Goal: Information Seeking & Learning: Learn about a topic

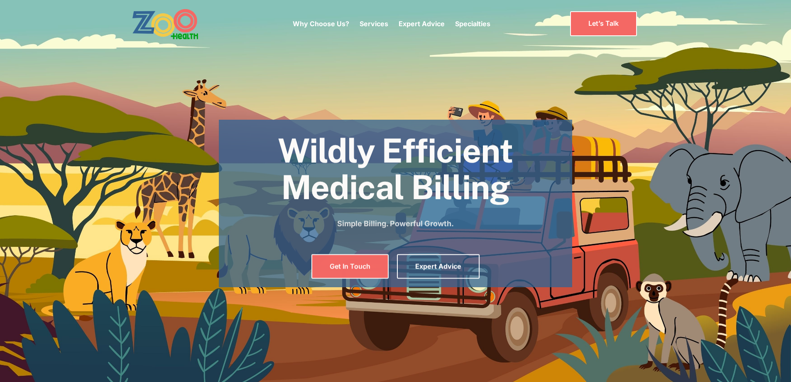
click at [405, 180] on h1 "Wildly Efficient Medical Billing" at bounding box center [396, 169] width 354 height 73
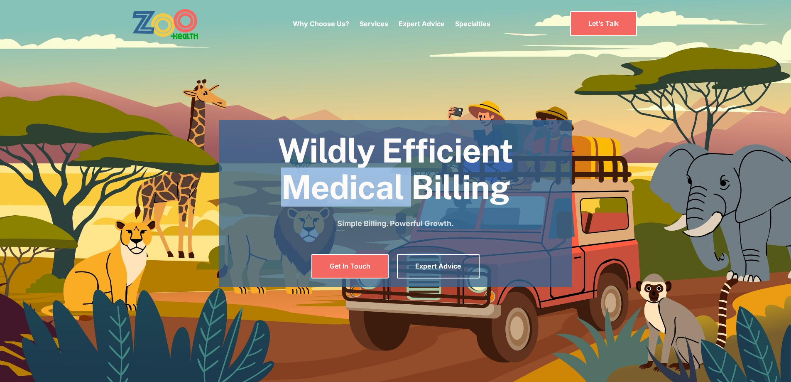
click at [405, 180] on h1 "Wildly Efficient Medical Billing" at bounding box center [396, 168] width 354 height 73
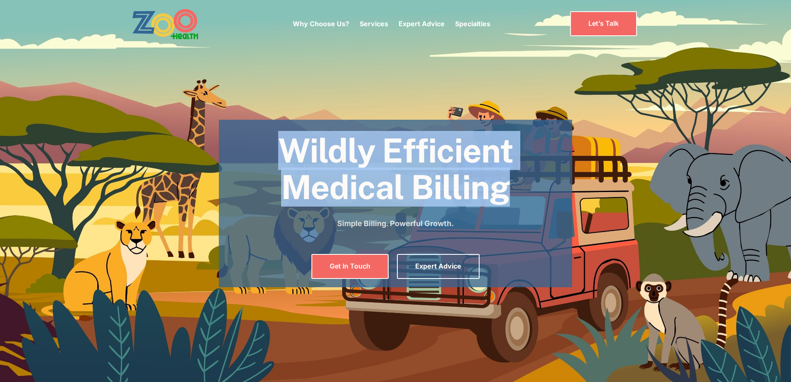
click at [405, 180] on h1 "Wildly Efficient Medical Billing" at bounding box center [396, 168] width 354 height 73
click at [386, 26] on p "Services" at bounding box center [374, 24] width 29 height 10
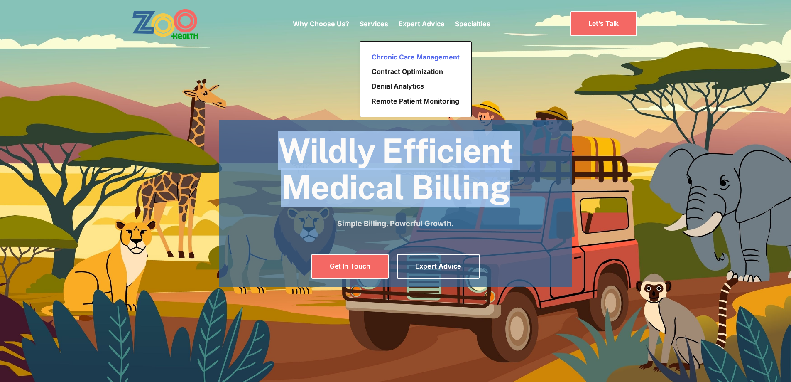
click at [385, 57] on link "Chronic Care Management" at bounding box center [415, 57] width 95 height 15
